Goal: Transaction & Acquisition: Obtain resource

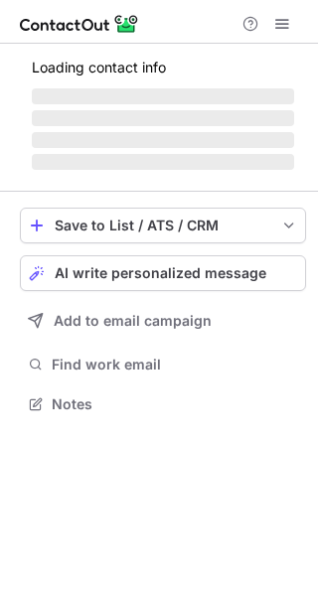
scroll to position [416, 318]
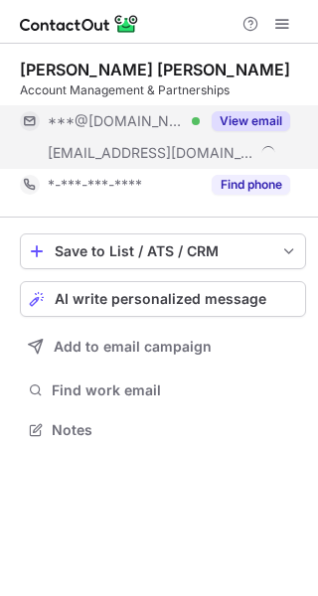
click at [225, 111] on button "View email" at bounding box center [251, 121] width 78 height 20
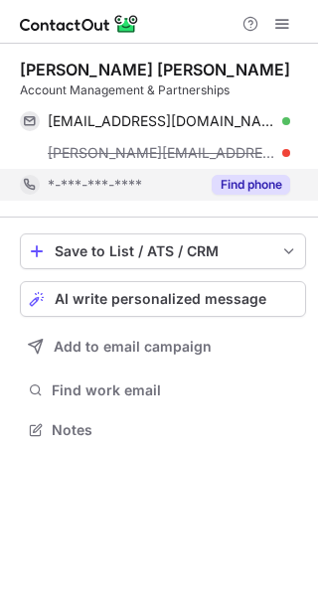
click at [244, 178] on button "Find phone" at bounding box center [251, 185] width 78 height 20
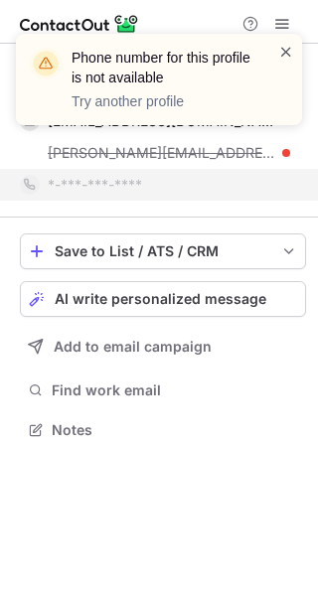
click at [282, 51] on span at bounding box center [286, 52] width 16 height 20
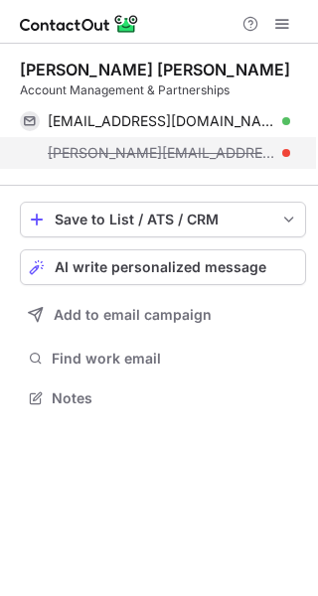
scroll to position [384, 318]
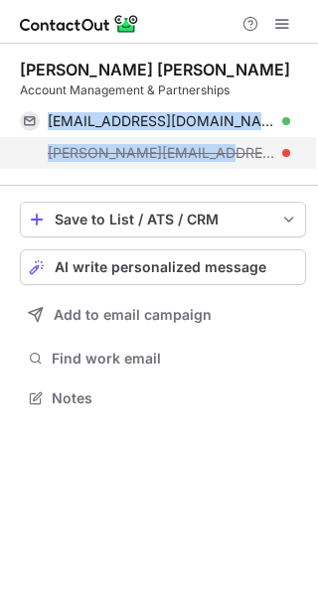
drag, startPoint x: 43, startPoint y: 125, endPoint x: 208, endPoint y: 163, distance: 169.2
click at [208, 163] on div "jesusfranciscofrances@hotmail.com Verified Copy j.f@channelfactory.com" at bounding box center [155, 137] width 270 height 64
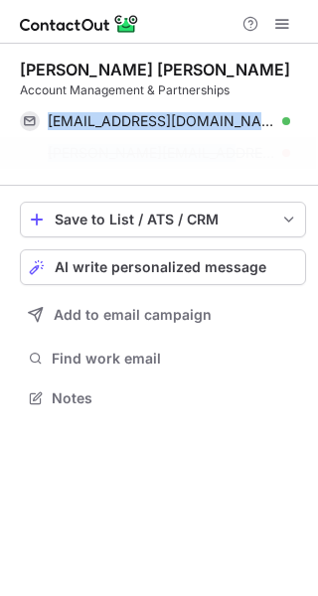
copy div "jesusfranciscofrances@hotmail.com Verified Copy j.f@channelfactory.com"
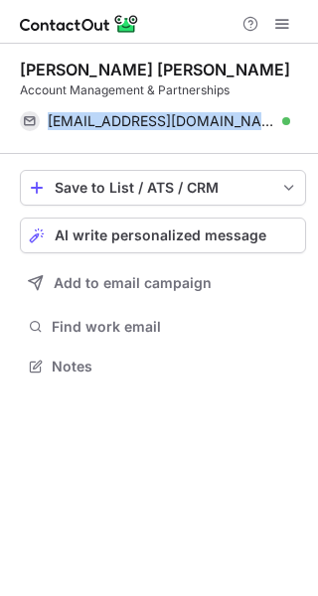
scroll to position [353, 318]
